Goal: Task Accomplishment & Management: Use online tool/utility

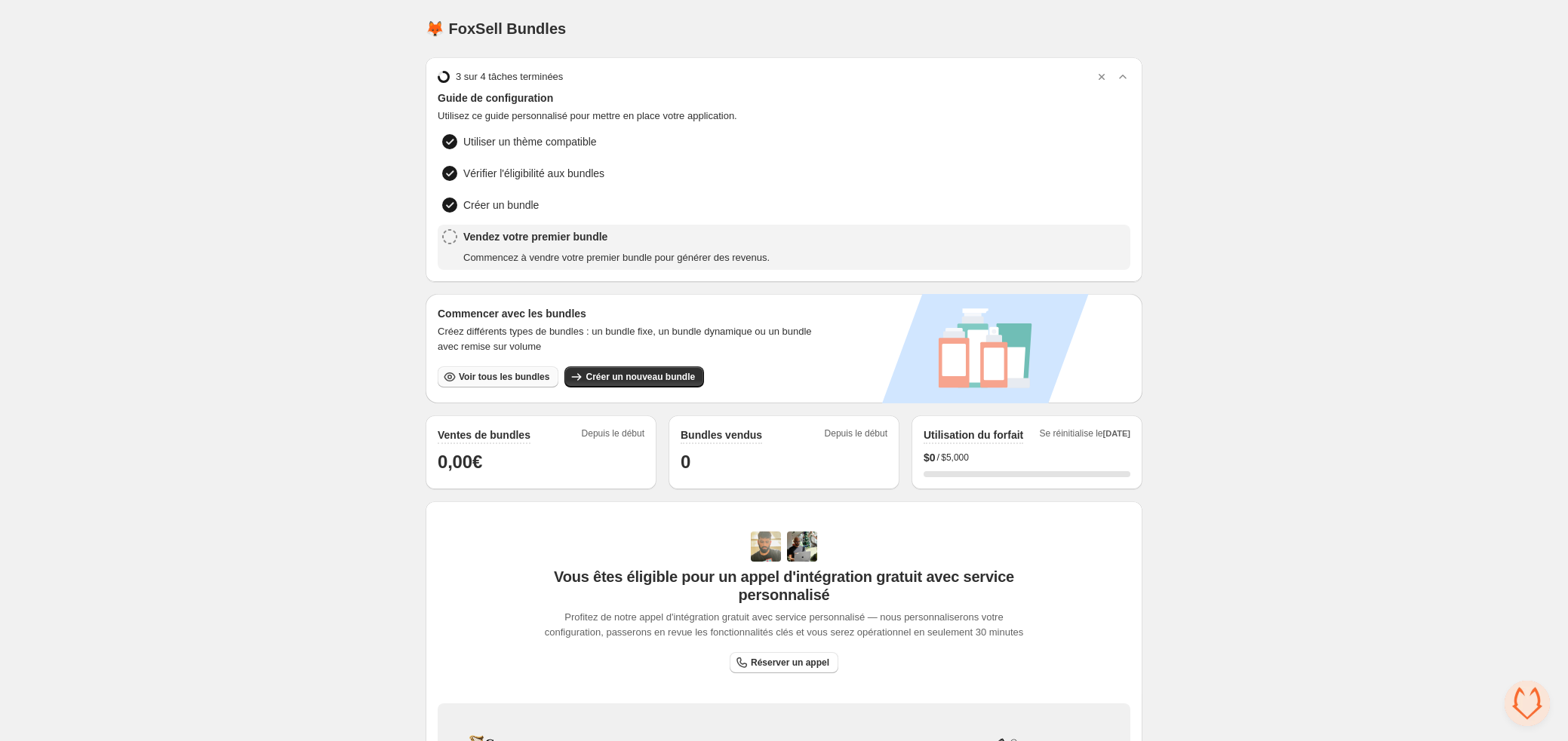
click at [480, 374] on span "Voir tous les bundles" at bounding box center [505, 376] width 91 height 12
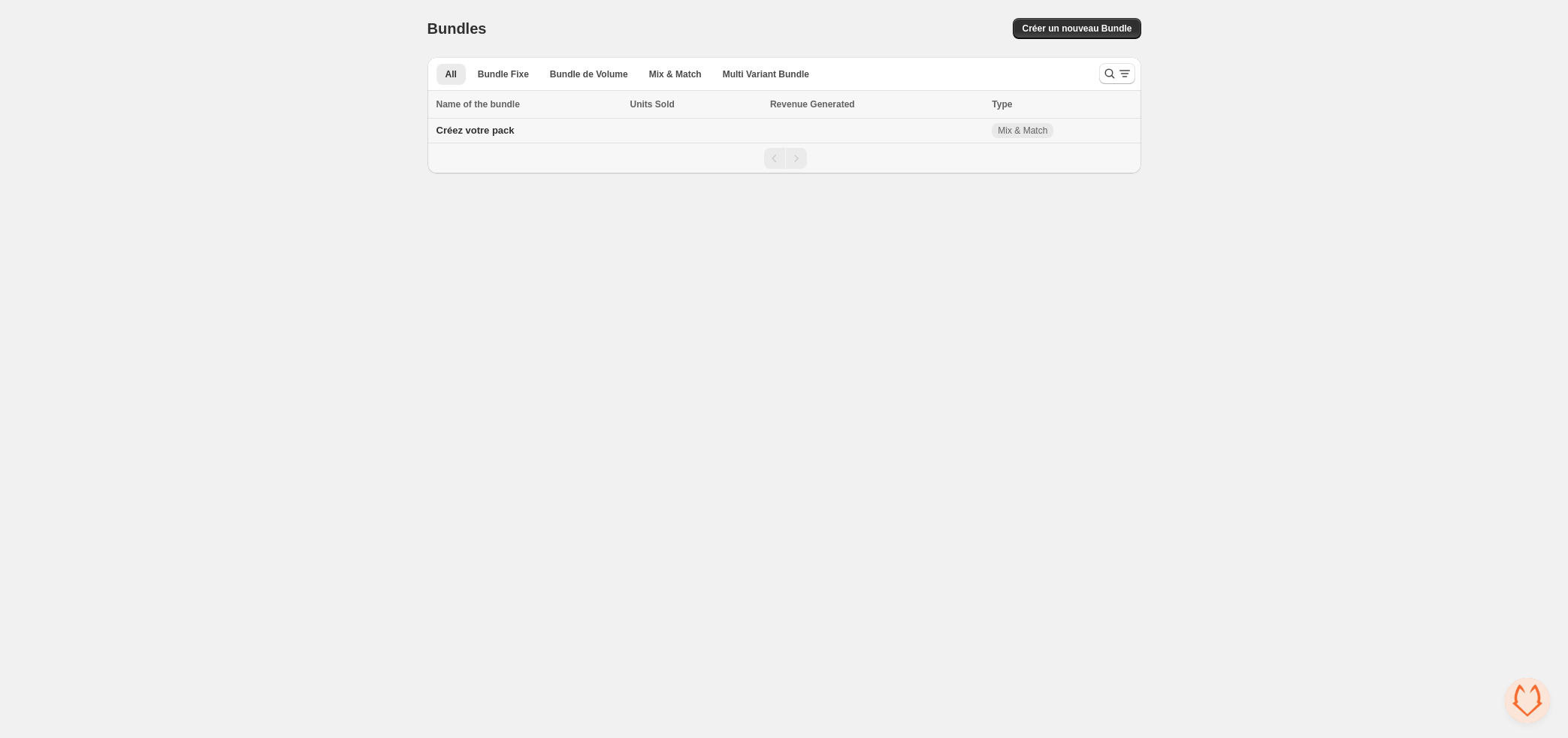
click at [783, 135] on td at bounding box center [876, 130] width 221 height 24
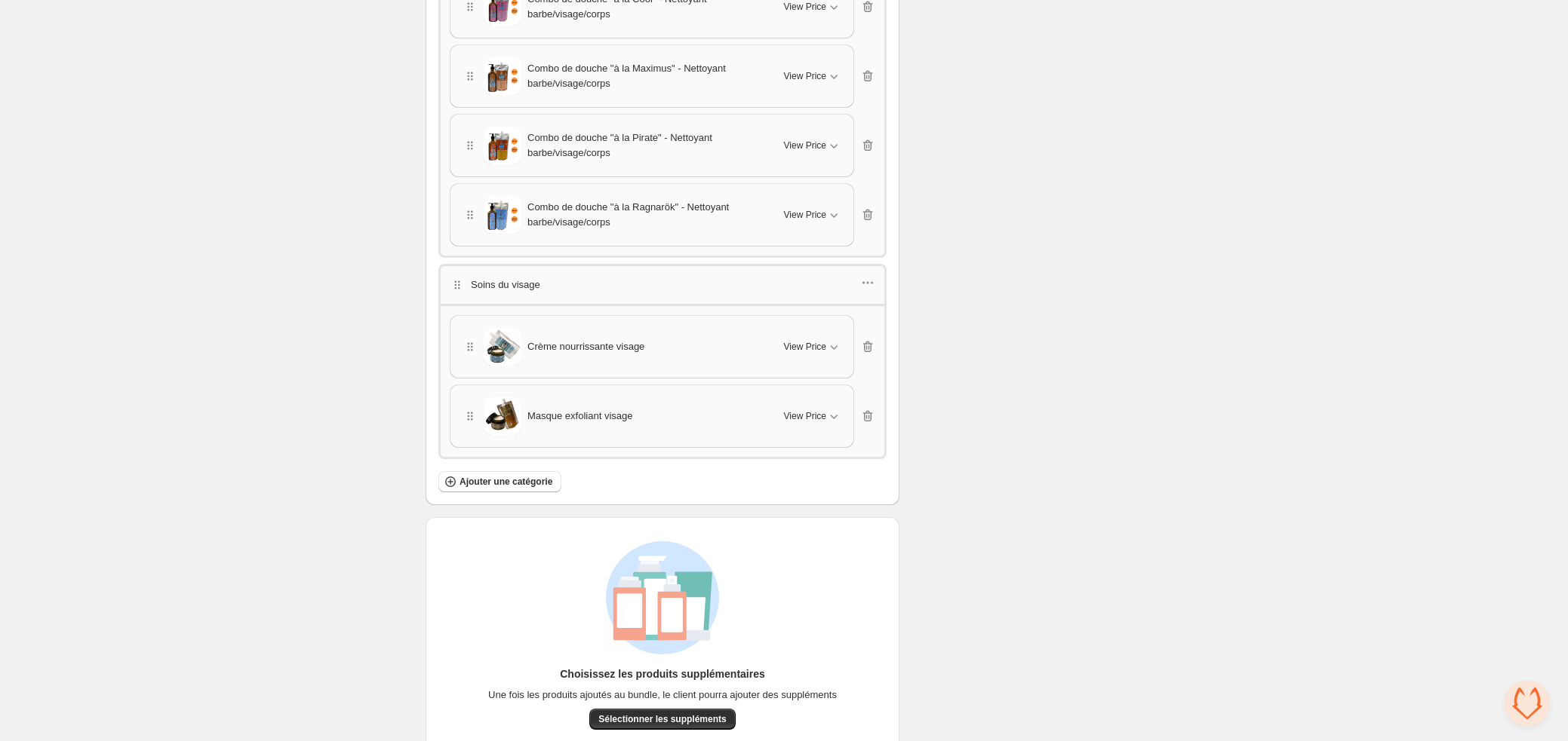
scroll to position [2826, 0]
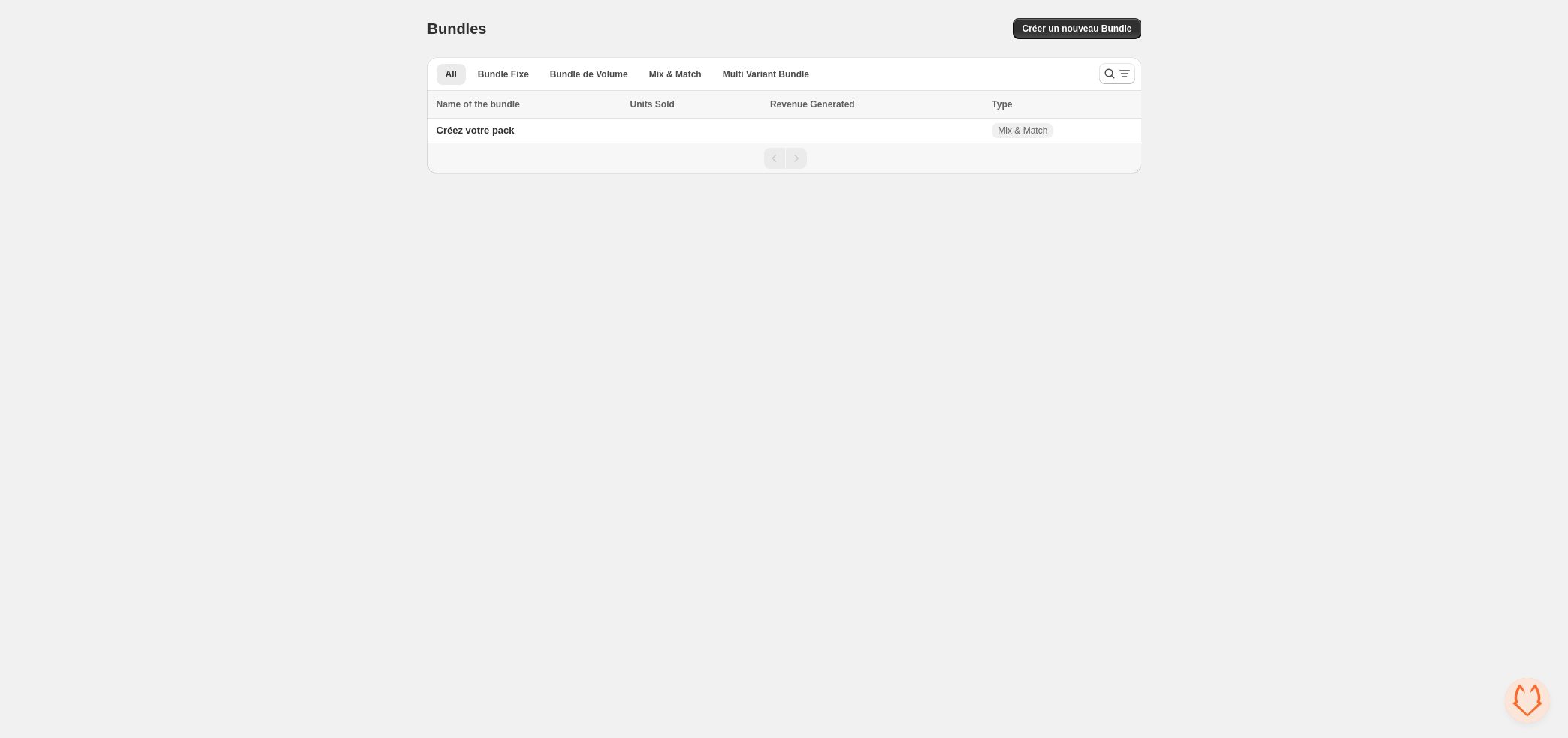
click at [803, 157] on div "Pagination" at bounding box center [796, 158] width 21 height 21
click at [774, 72] on span "Multi Variant Bundle" at bounding box center [766, 74] width 87 height 12
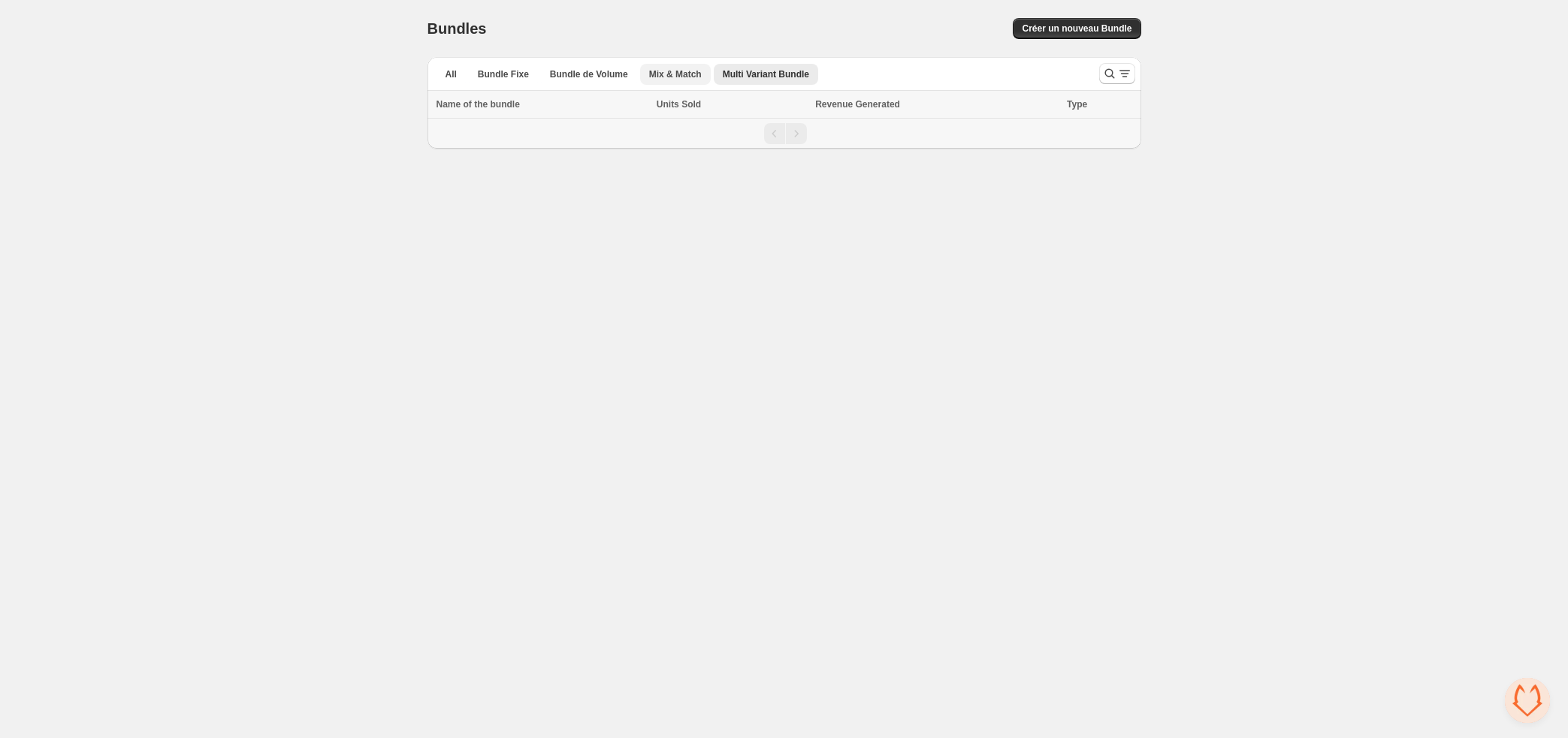
click at [694, 70] on span "Mix & Match" at bounding box center [675, 74] width 52 height 12
click at [599, 75] on span "Bundle de Volume" at bounding box center [589, 74] width 78 height 12
click at [501, 69] on span "Bundle Fixe" at bounding box center [503, 74] width 52 height 12
click at [437, 78] on button "All" at bounding box center [451, 74] width 29 height 21
